Goal: Transaction & Acquisition: Purchase product/service

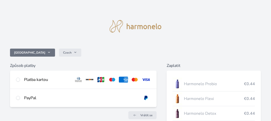
click at [24, 53] on button "[GEOGRAPHIC_DATA]" at bounding box center [32, 53] width 45 height 8
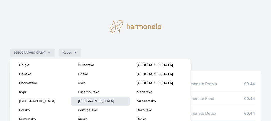
click at [84, 100] on span "[GEOGRAPHIC_DATA]" at bounding box center [96, 101] width 37 height 5
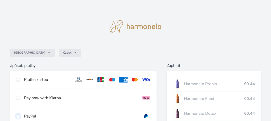
click at [18, 116] on input "radio" at bounding box center [18, 116] width 4 height 4
radio input "true"
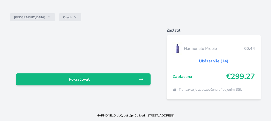
scroll to position [36, 0]
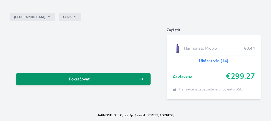
click at [131, 77] on span "Pokračovat" at bounding box center [79, 79] width 119 height 6
